Goal: Entertainment & Leisure: Consume media (video, audio)

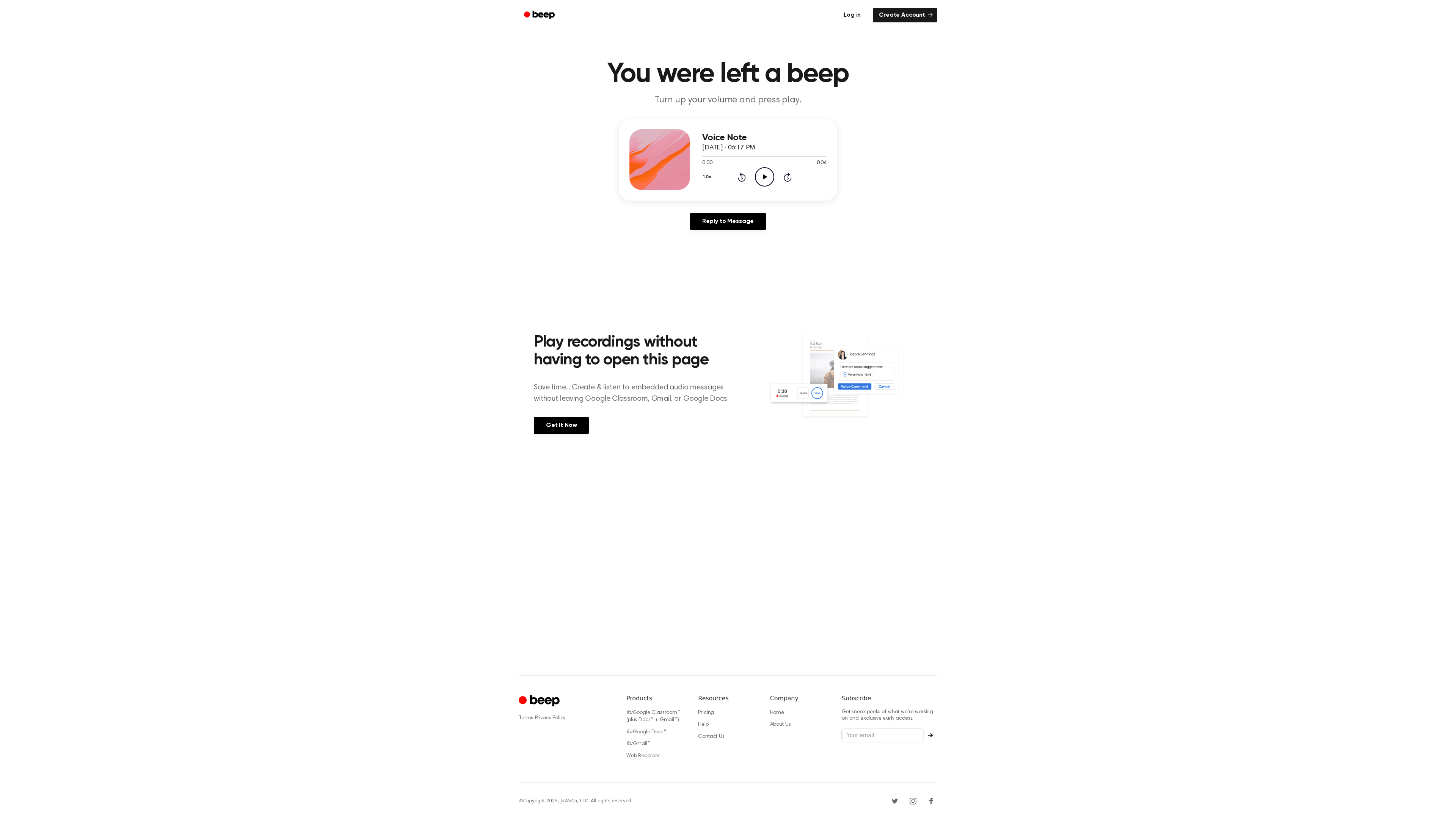
click at [860, 17] on link "Log in" at bounding box center [852, 15] width 32 height 18
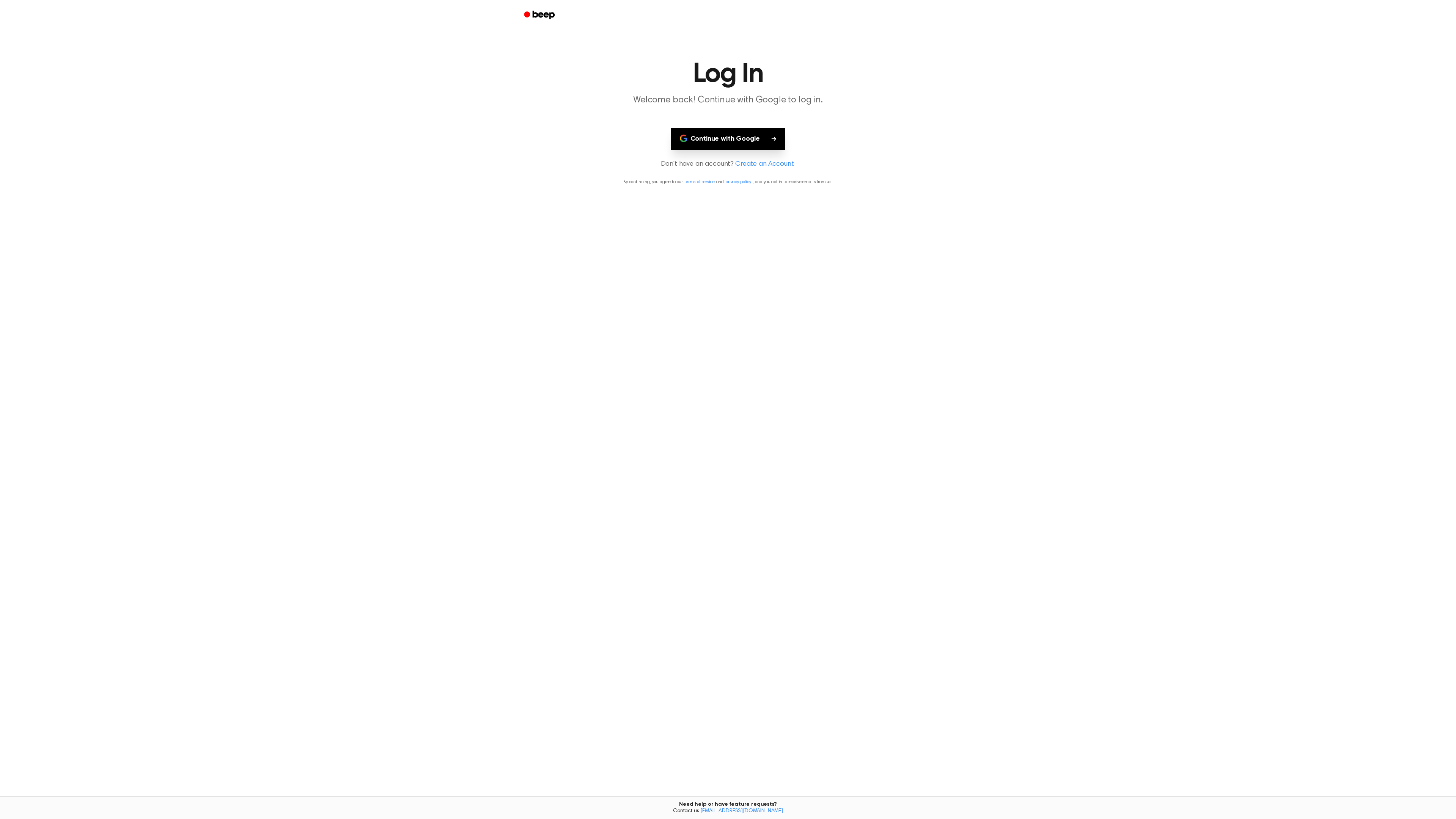
click at [753, 149] on button "Continue with Google" at bounding box center [728, 139] width 115 height 23
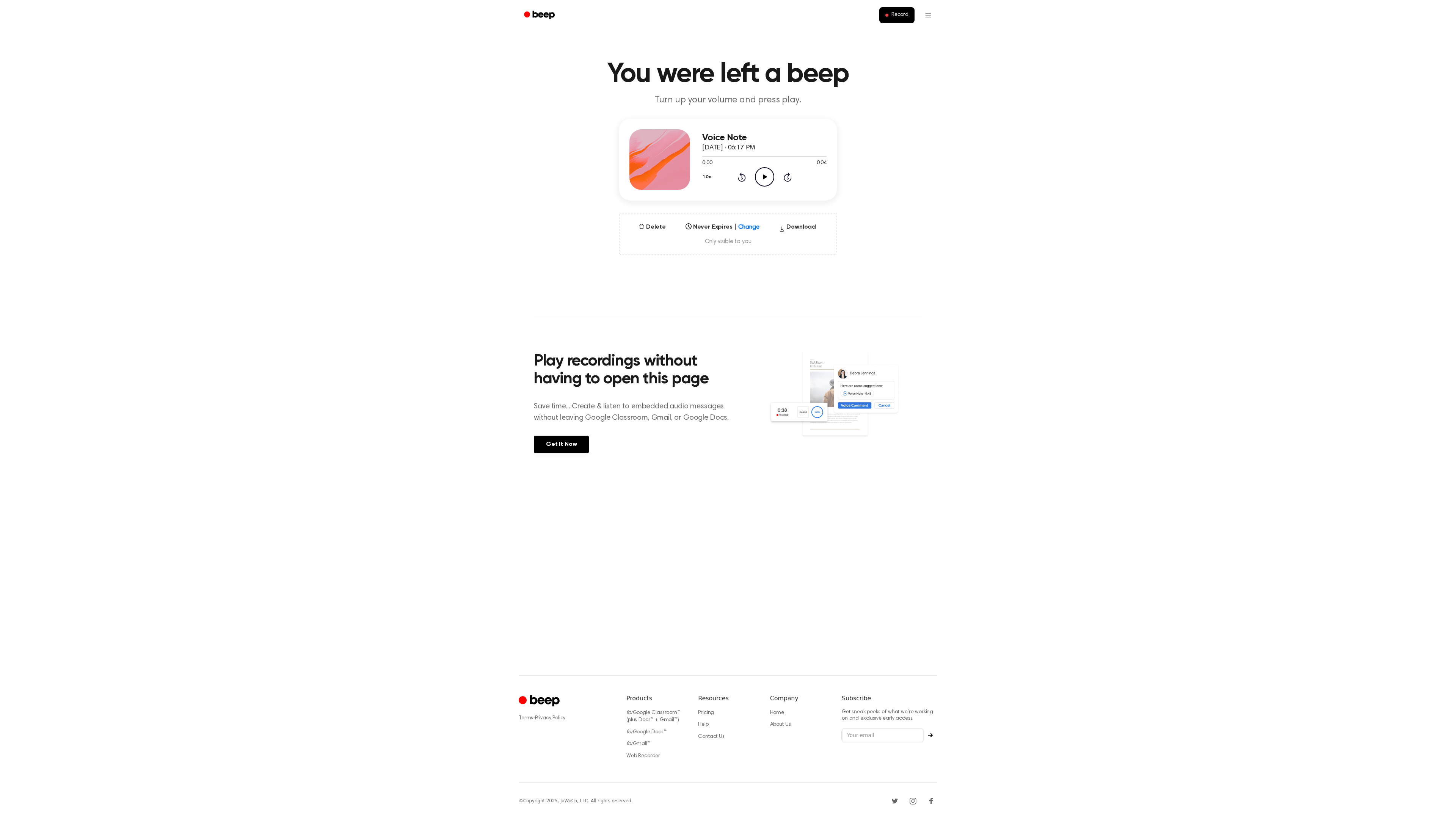
click at [768, 180] on icon "Play Audio" at bounding box center [765, 177] width 19 height 19
click at [766, 178] on icon "Play Audio" at bounding box center [765, 177] width 19 height 19
